Goal: Navigation & Orientation: Go to known website

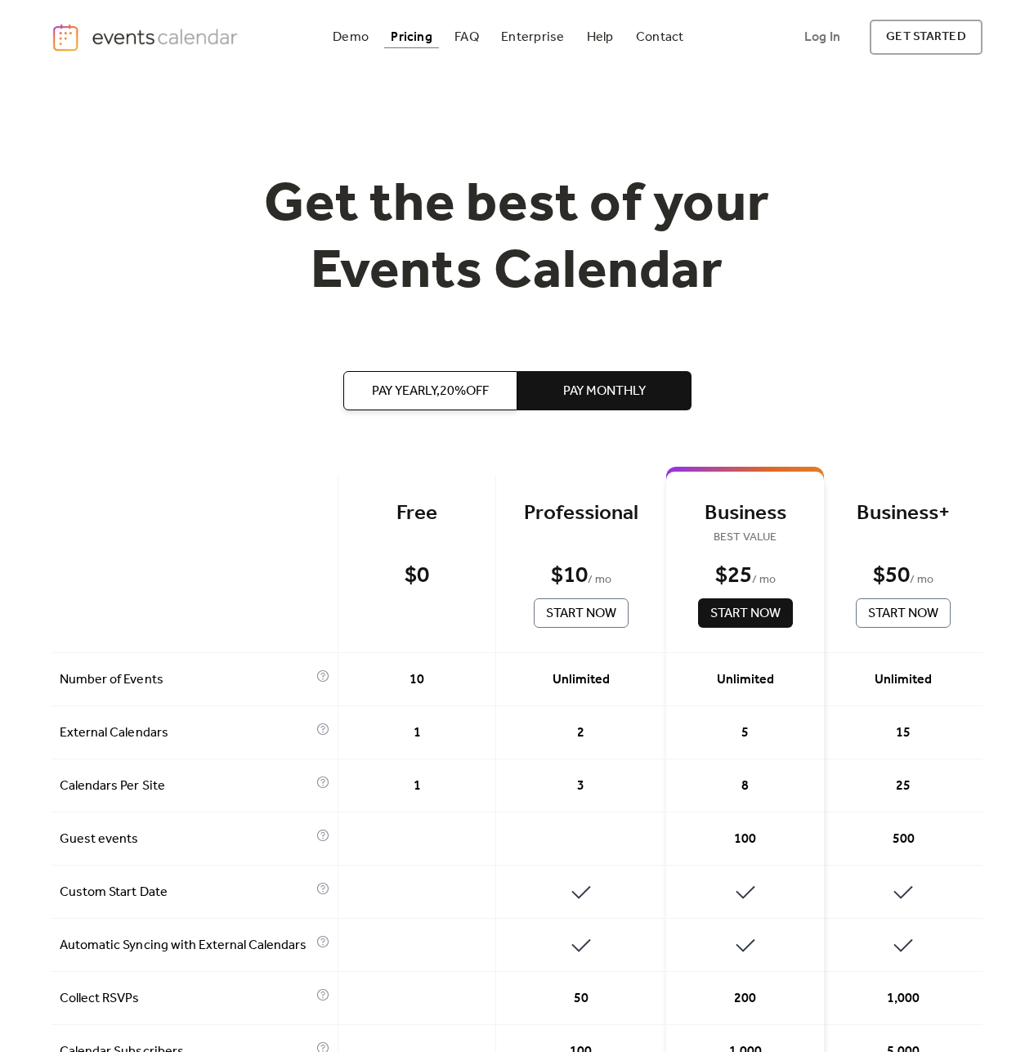
click at [153, 27] on img "home" at bounding box center [147, 37] width 190 height 29
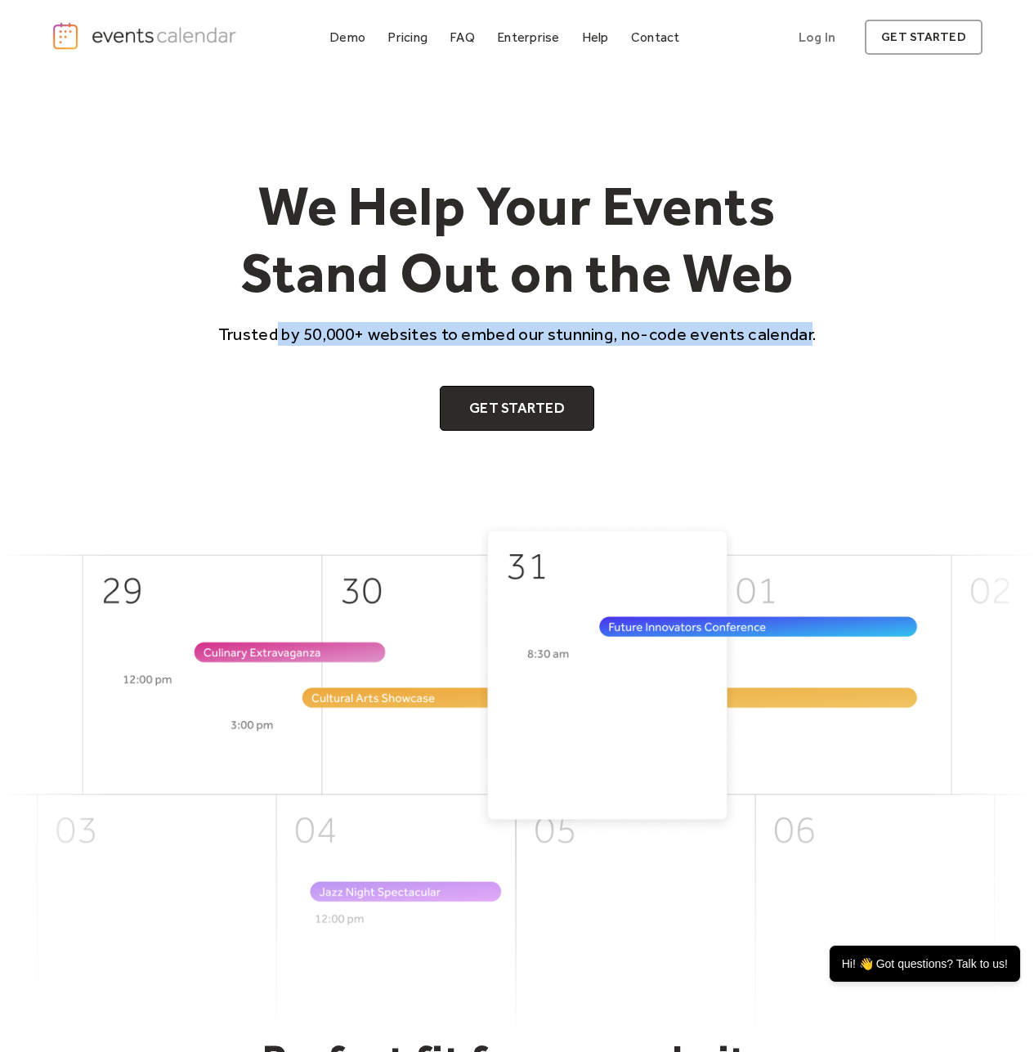
drag, startPoint x: 276, startPoint y: 336, endPoint x: 811, endPoint y: 338, distance: 534.7
click at [811, 338] on p "Trusted by 50,000+ websites to embed our stunning, no-code events calendar." at bounding box center [518, 334] width 628 height 24
drag, startPoint x: 749, startPoint y: 338, endPoint x: 455, endPoint y: 341, distance: 293.5
click at [455, 341] on p "Trusted by 50,000+ websites to embed our stunning, no-code events calendar." at bounding box center [518, 334] width 628 height 24
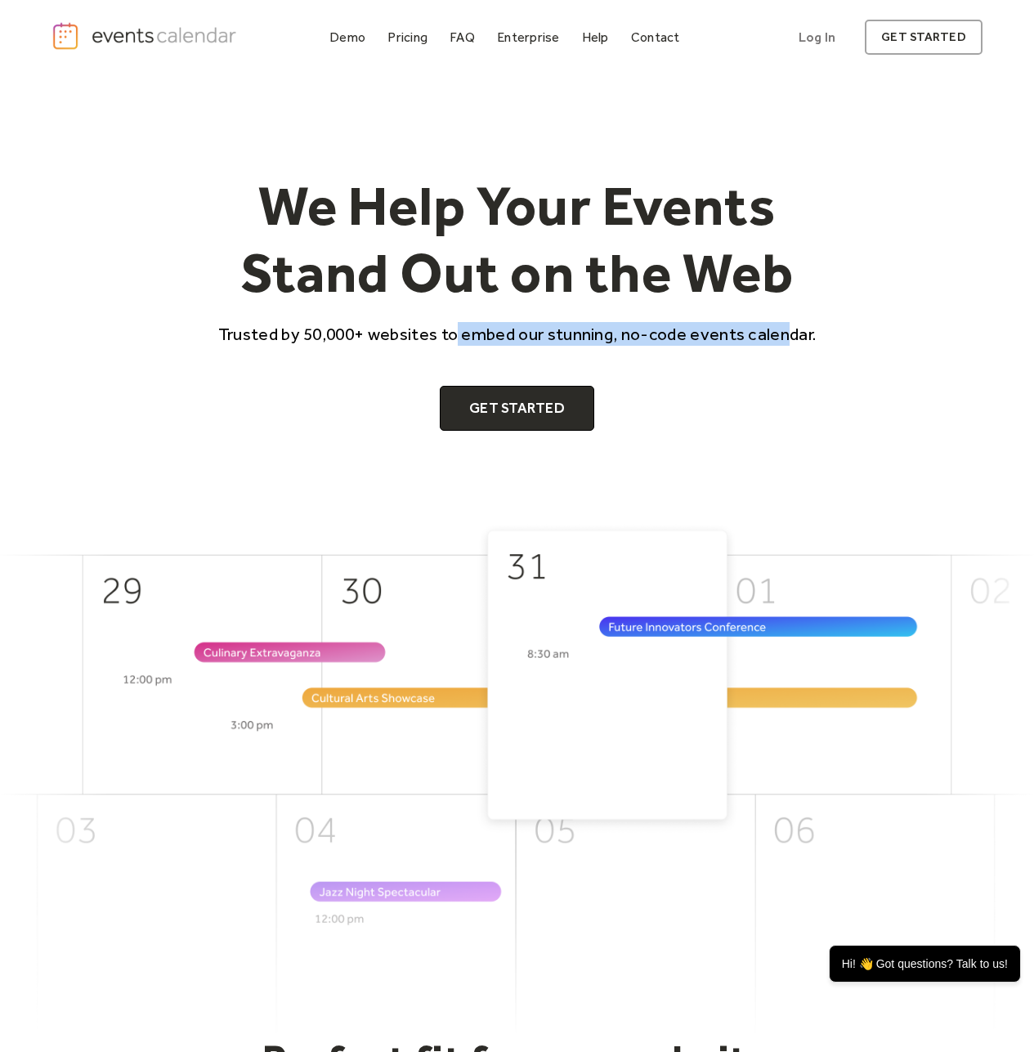
click at [455, 341] on p "Trusted by 50,000+ websites to embed our stunning, no-code events calendar." at bounding box center [518, 334] width 628 height 24
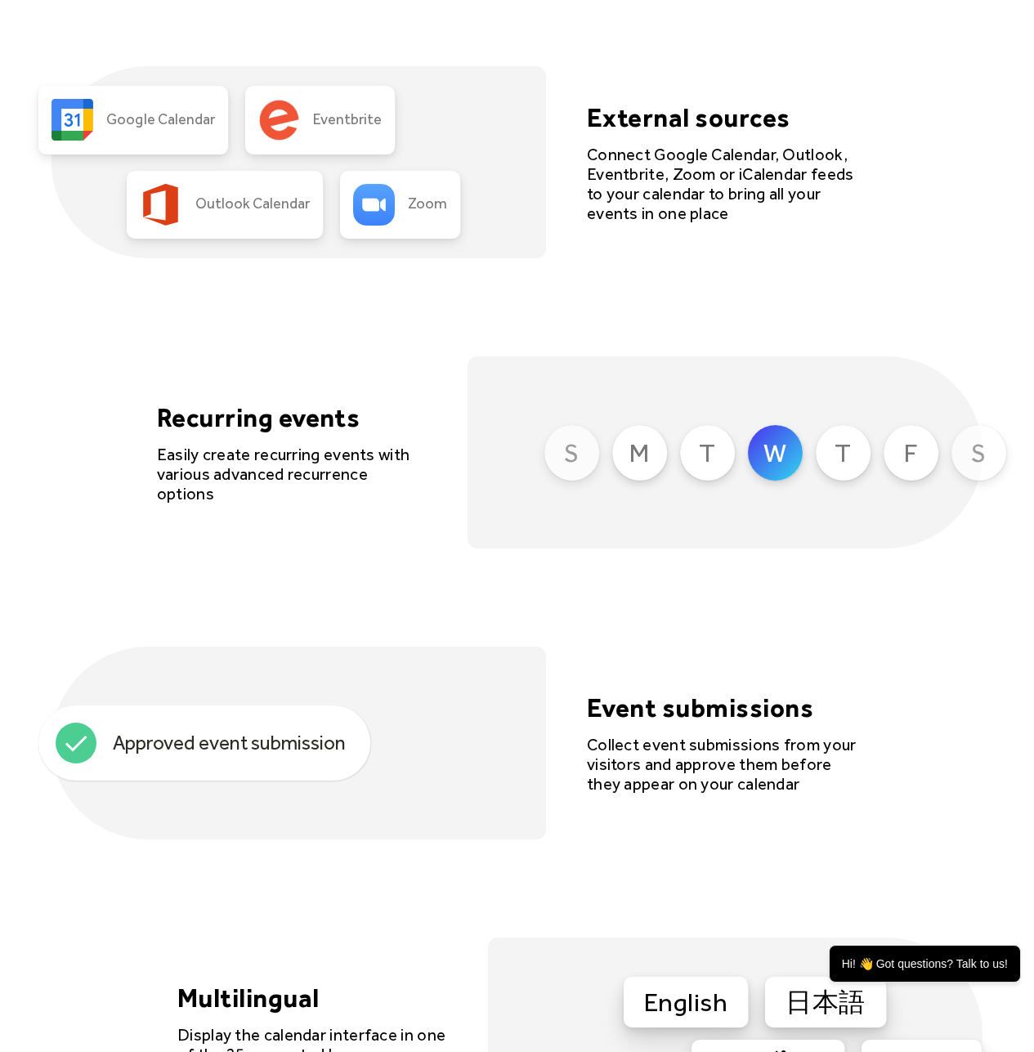
scroll to position [3802, 0]
